Goal: Information Seeking & Learning: Understand process/instructions

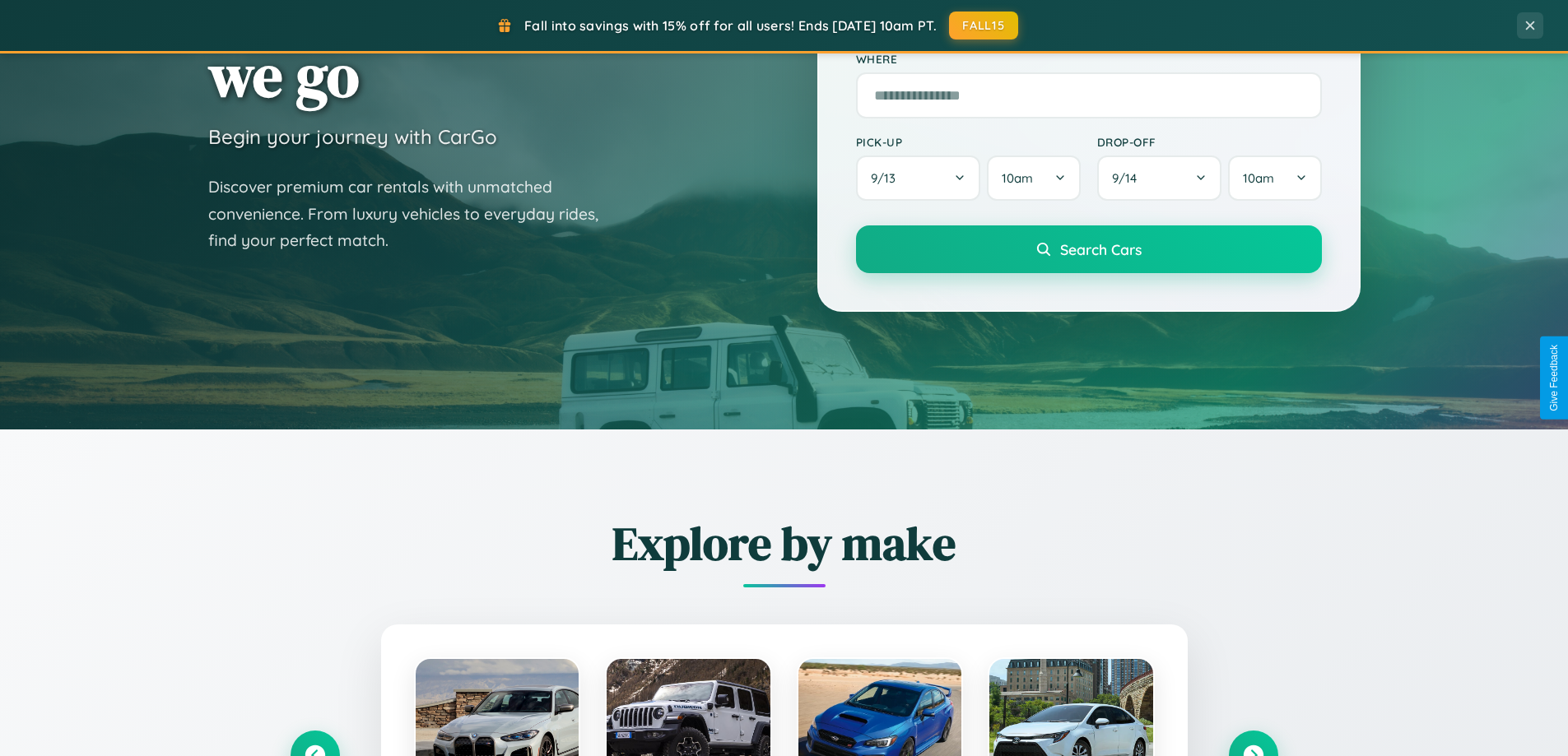
scroll to position [3167, 0]
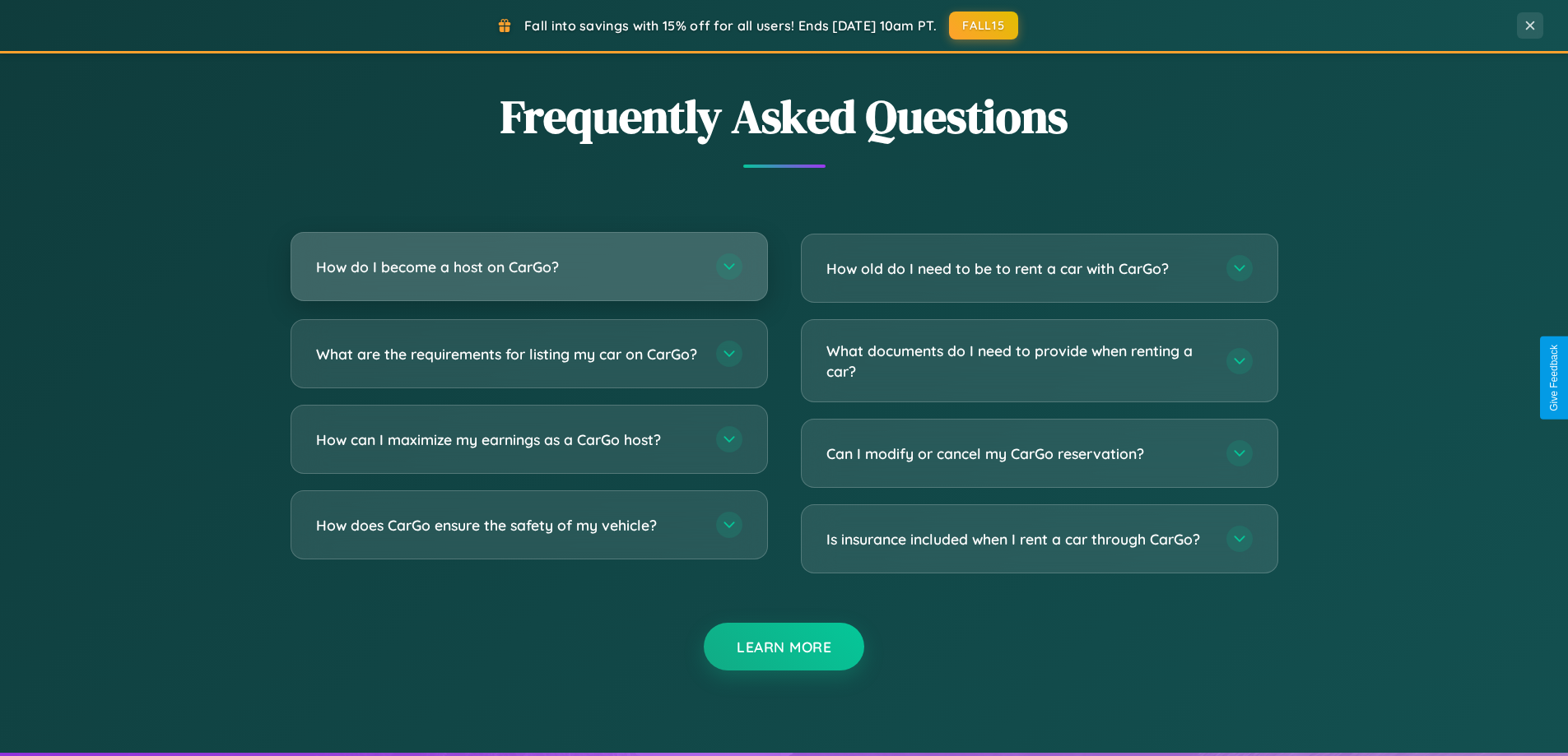
click at [528, 269] on h3 "How do I become a host on CarGo?" at bounding box center [508, 267] width 384 height 21
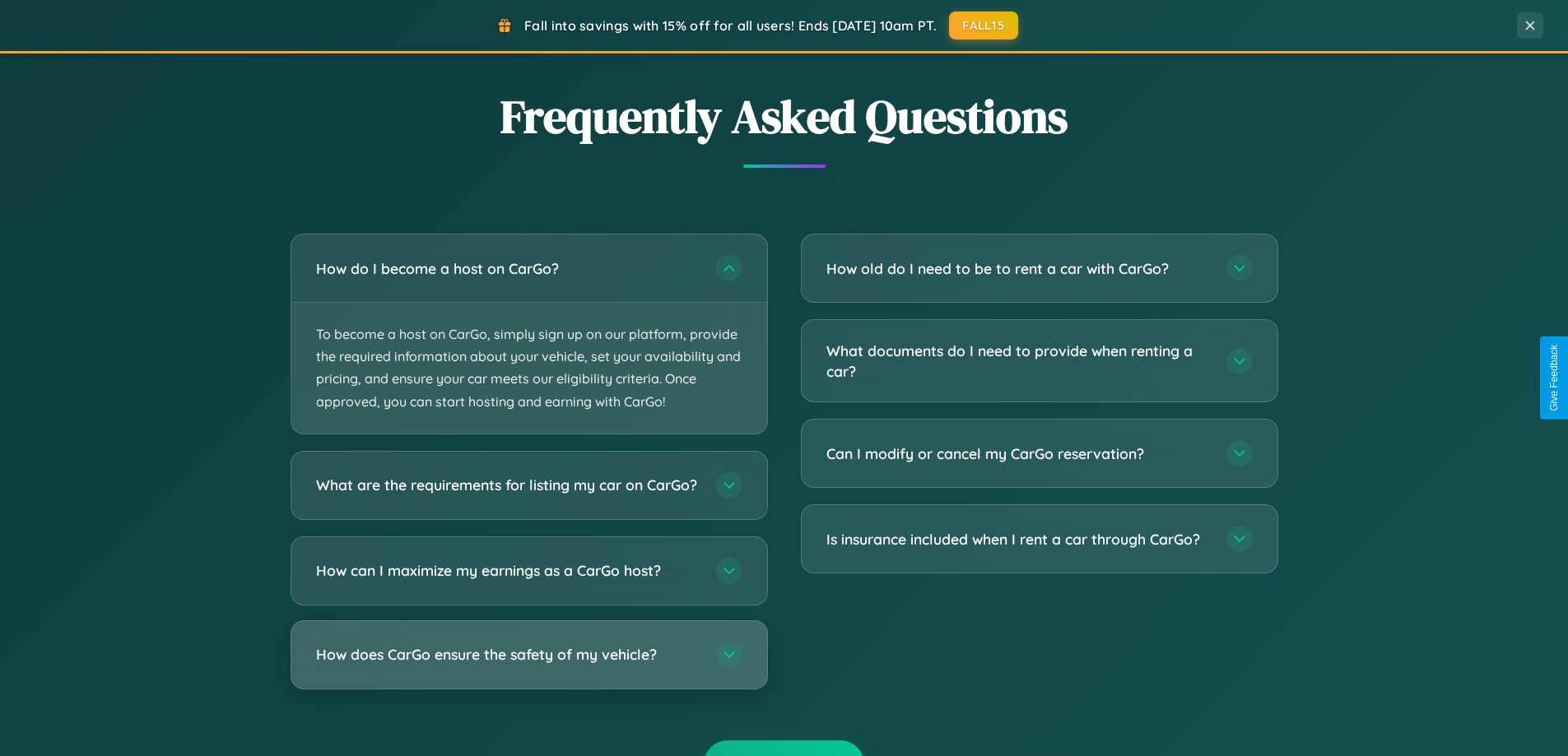
click at [528, 665] on h3 "How does CarGo ensure the safety of my vehicle?" at bounding box center [508, 655] width 384 height 21
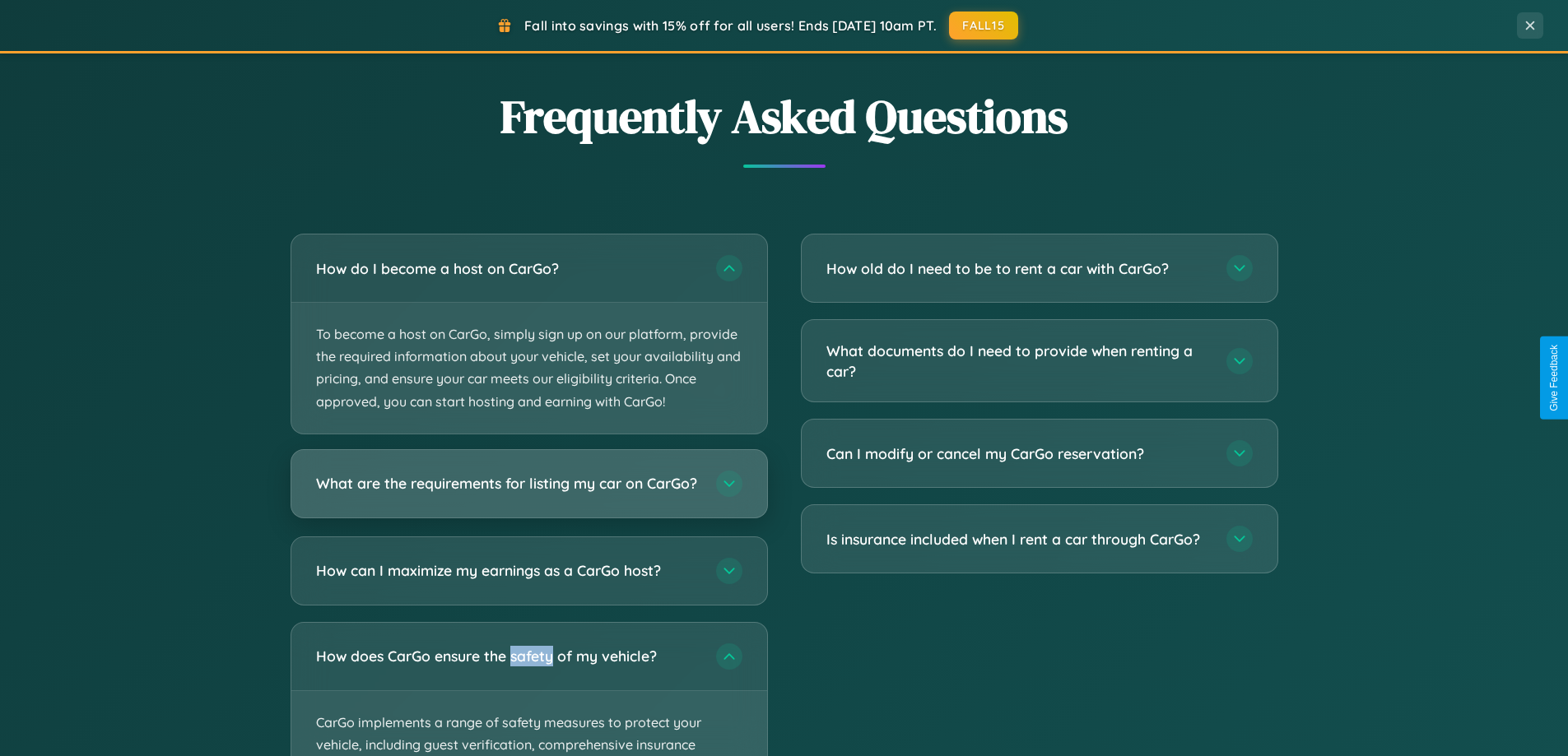
click at [528, 492] on h3 "What are the requirements for listing my car on CarGo?" at bounding box center [508, 484] width 384 height 21
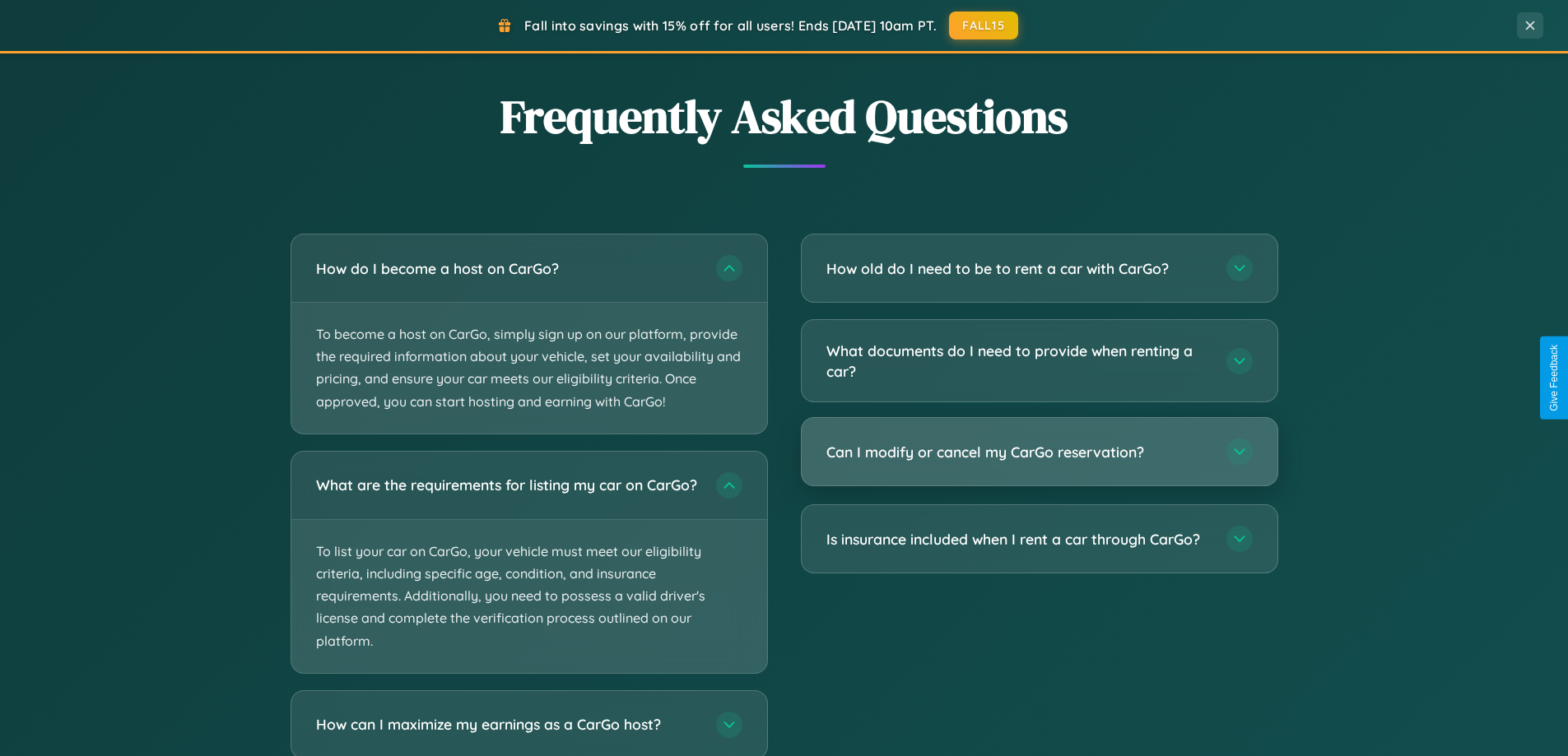
click at [1039, 454] on h3 "Can I modify or cancel my CarGo reservation?" at bounding box center [1018, 452] width 384 height 21
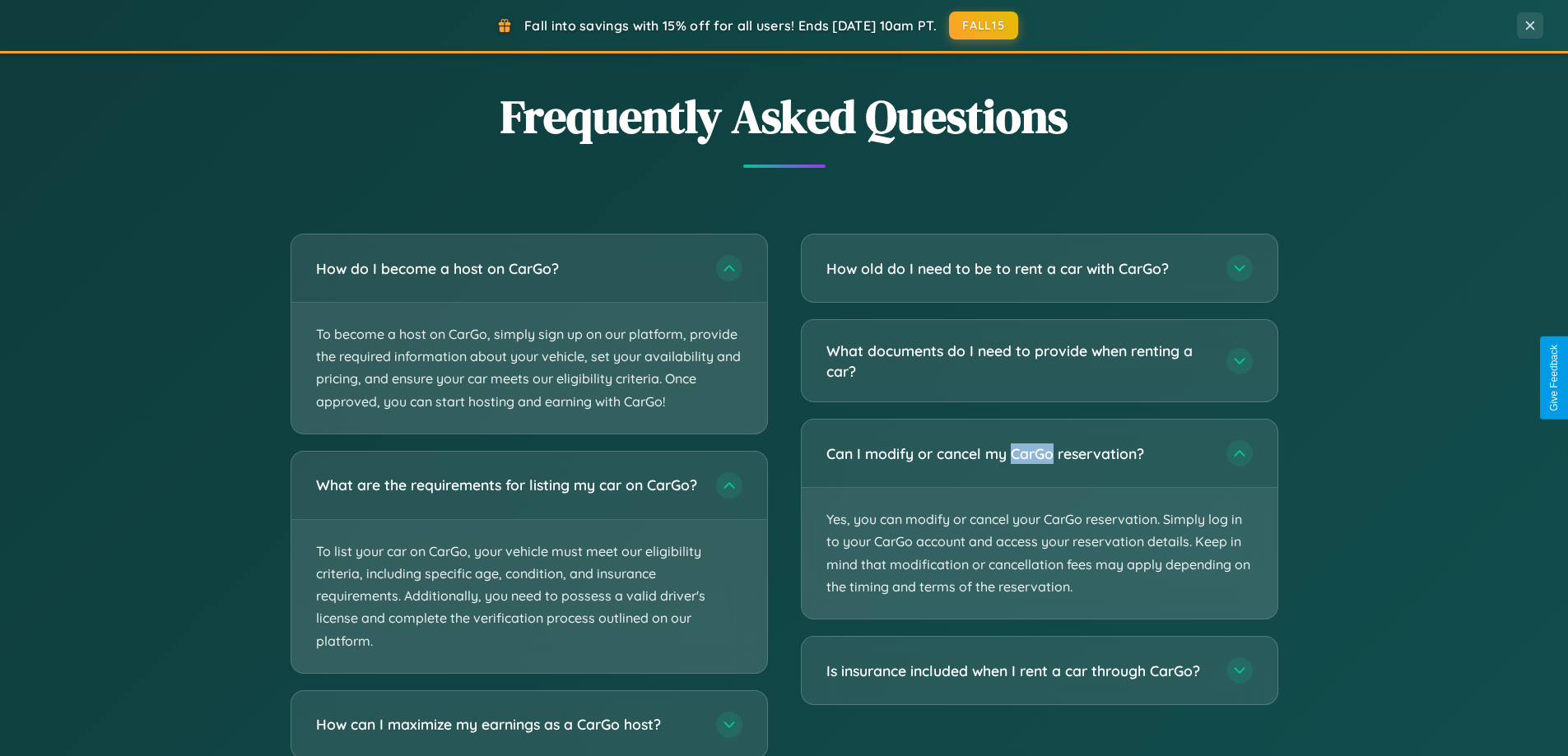
scroll to position [0, 0]
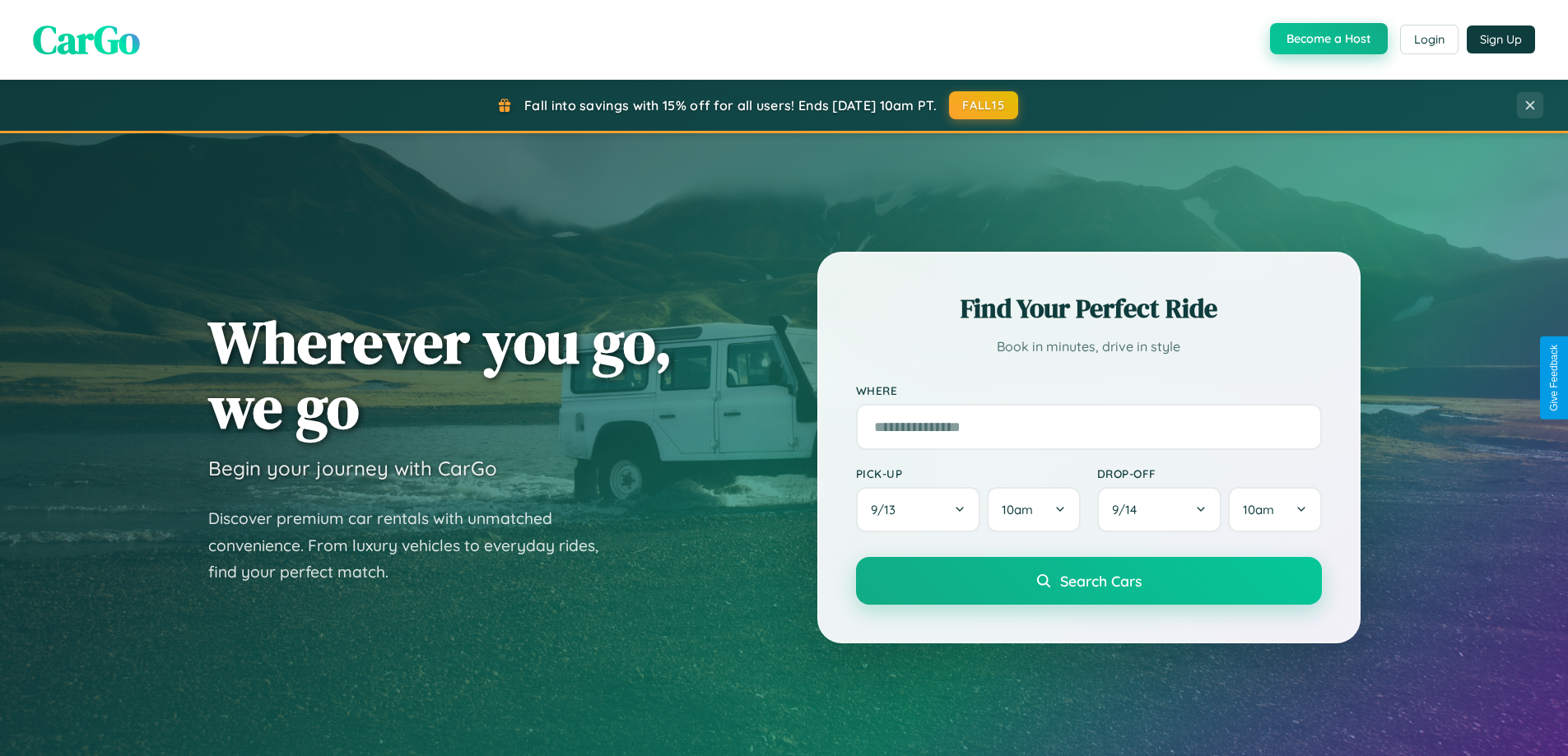
click at [1327, 39] on button "Become a Host" at bounding box center [1329, 39] width 118 height 31
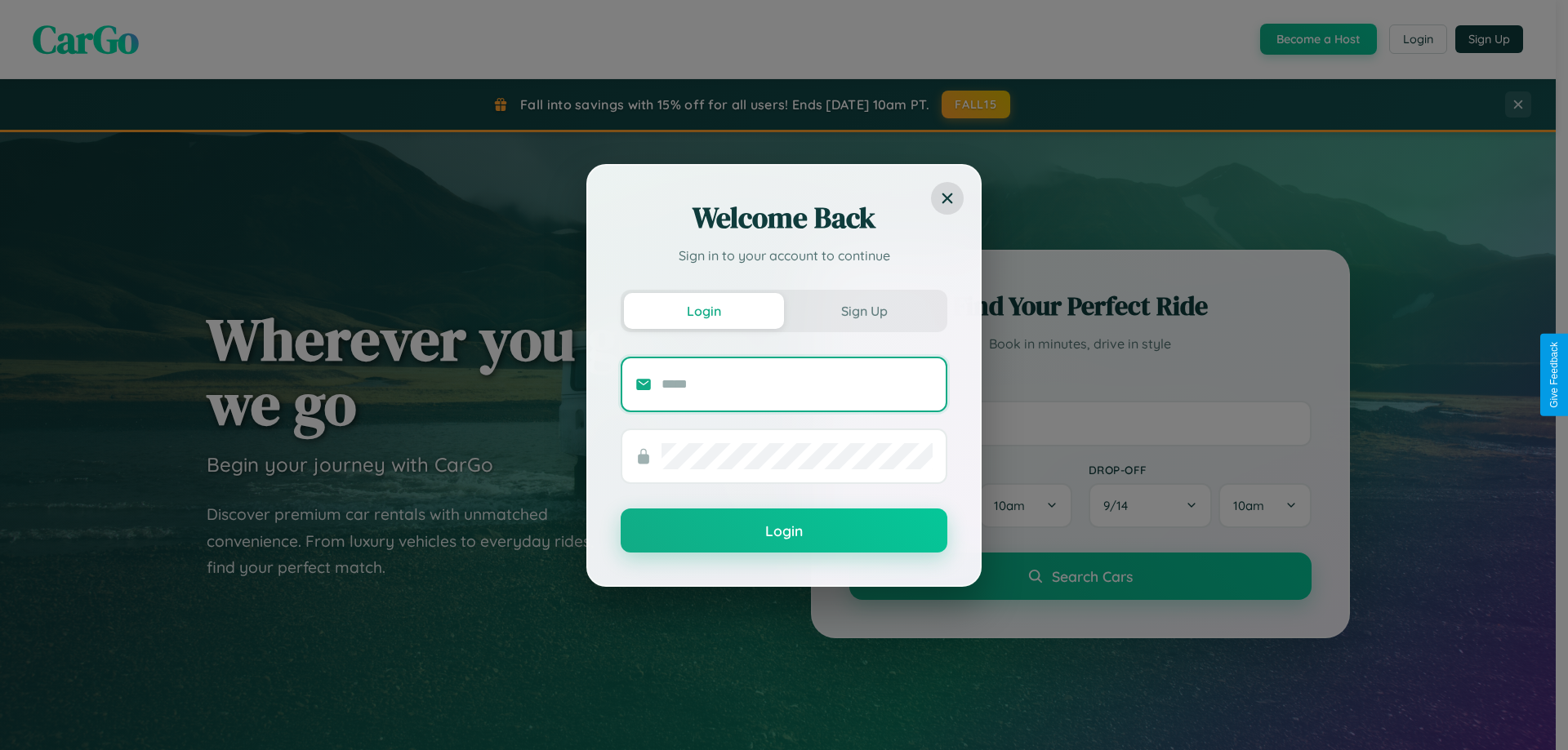
click at [797, 384] on input "text" at bounding box center [796, 384] width 271 height 26
type input "**********"
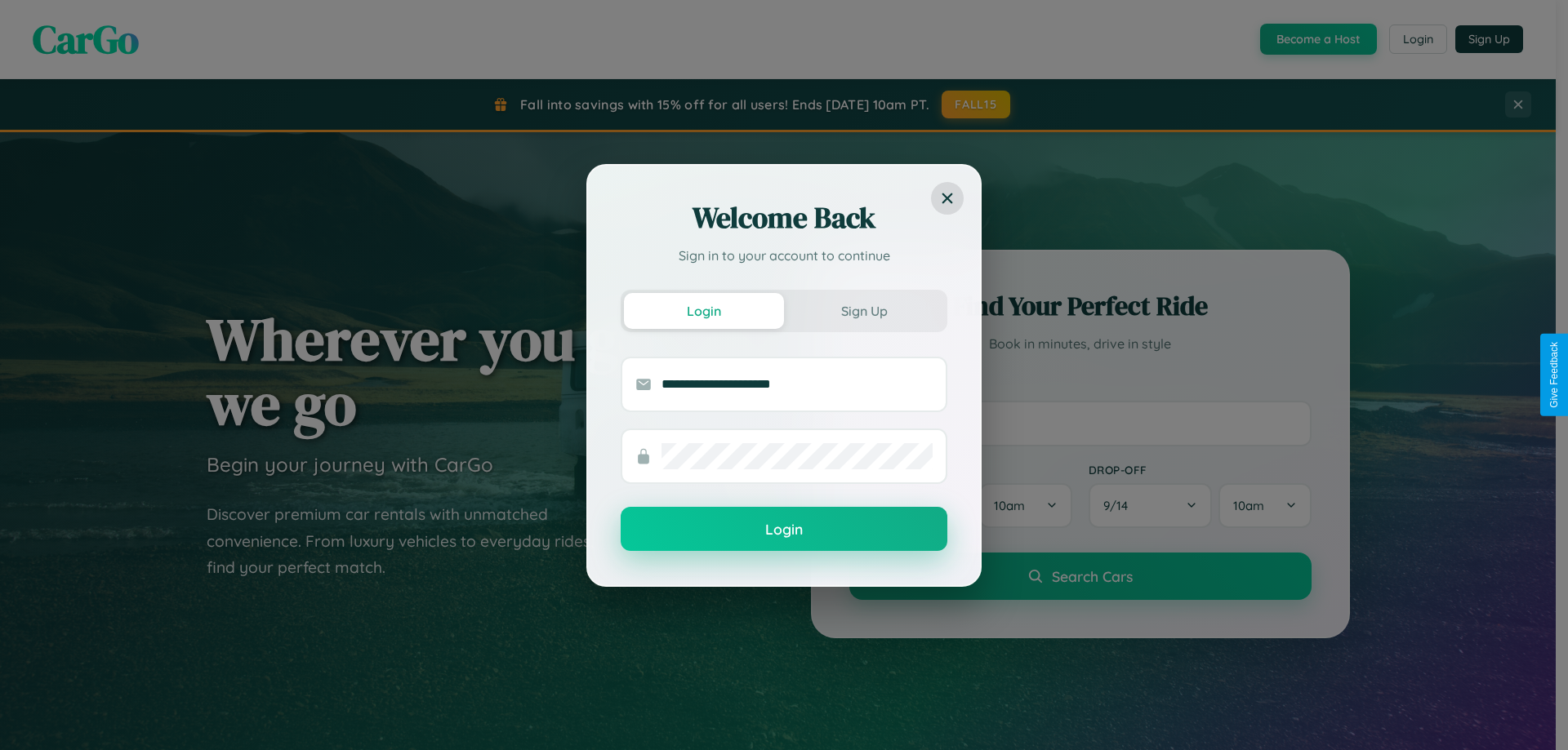
click at [784, 530] on button "Login" at bounding box center [784, 528] width 327 height 44
